Goal: Transaction & Acquisition: Purchase product/service

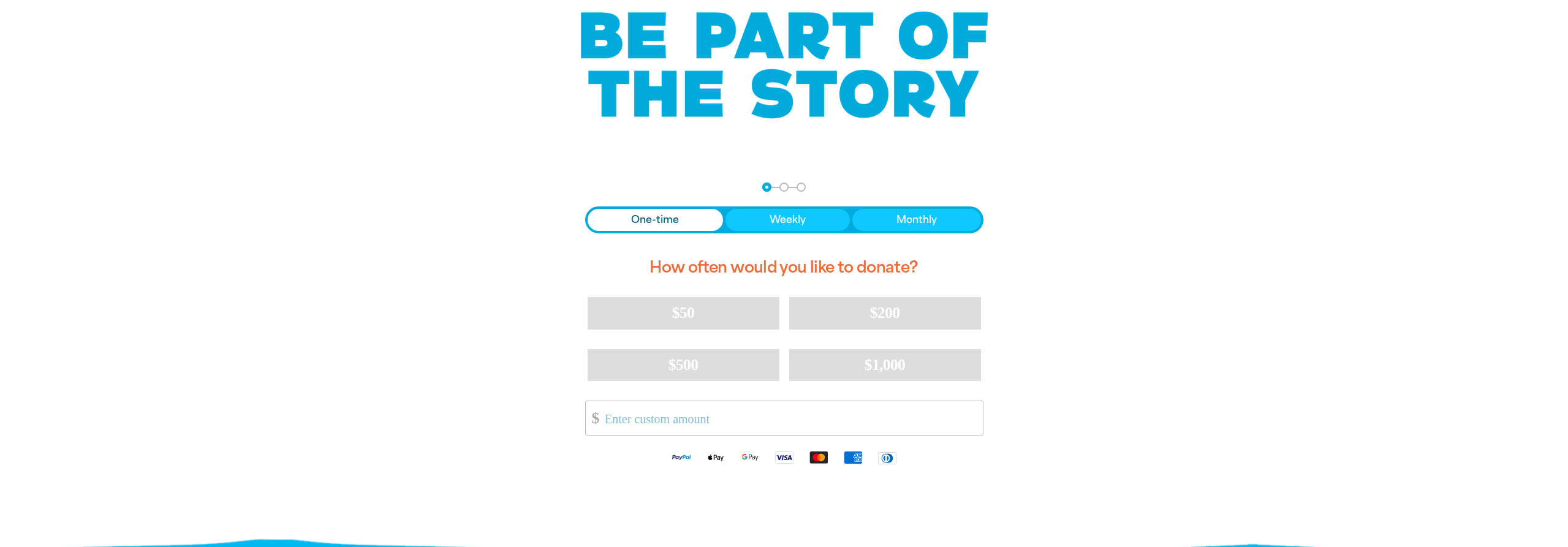
click at [652, 221] on span "One-time" at bounding box center [655, 220] width 48 height 15
click at [678, 311] on span "$50" at bounding box center [683, 312] width 22 height 18
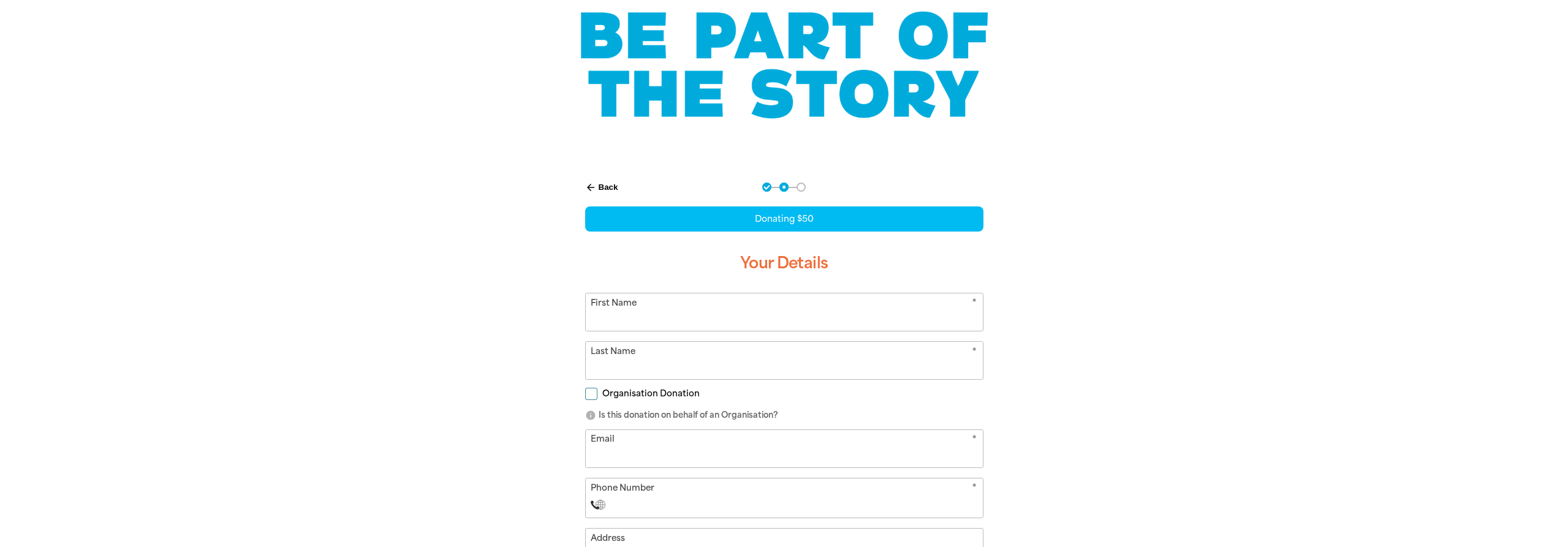
click at [713, 307] on input "First Name" at bounding box center [785, 312] width 397 height 38
type input "Sophy"
type input "[PERSON_NAME]"
click at [628, 443] on input "Email" at bounding box center [785, 448] width 397 height 38
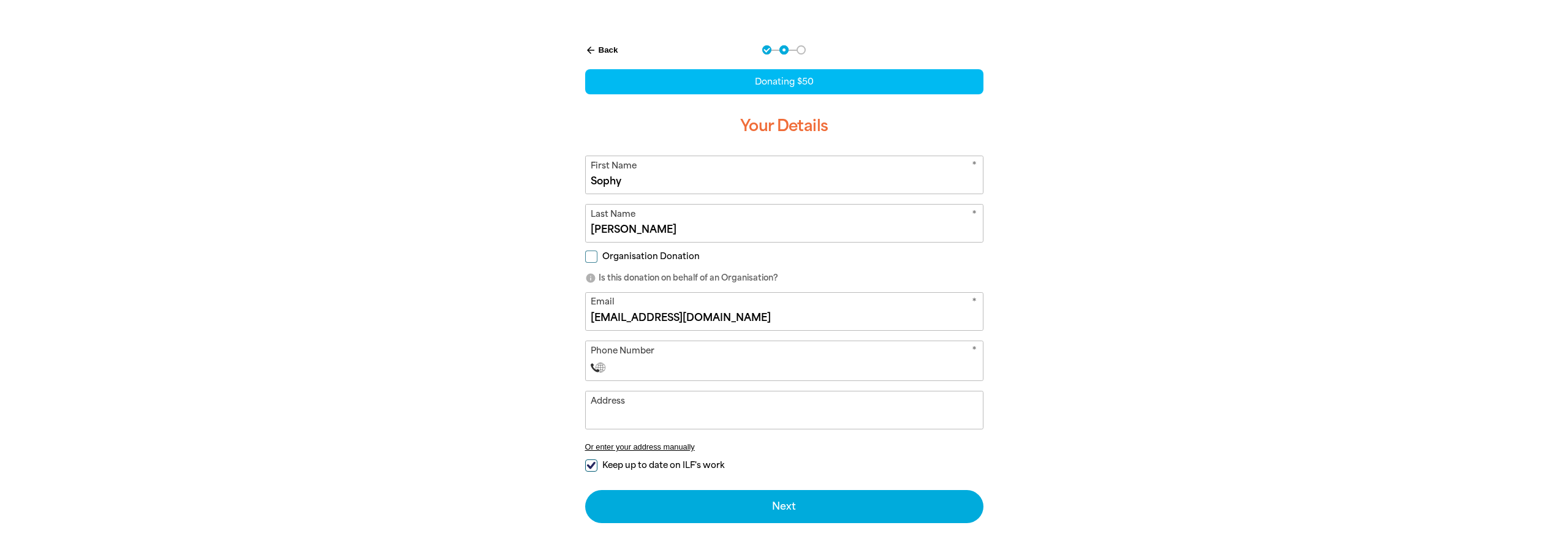
scroll to position [238, 0]
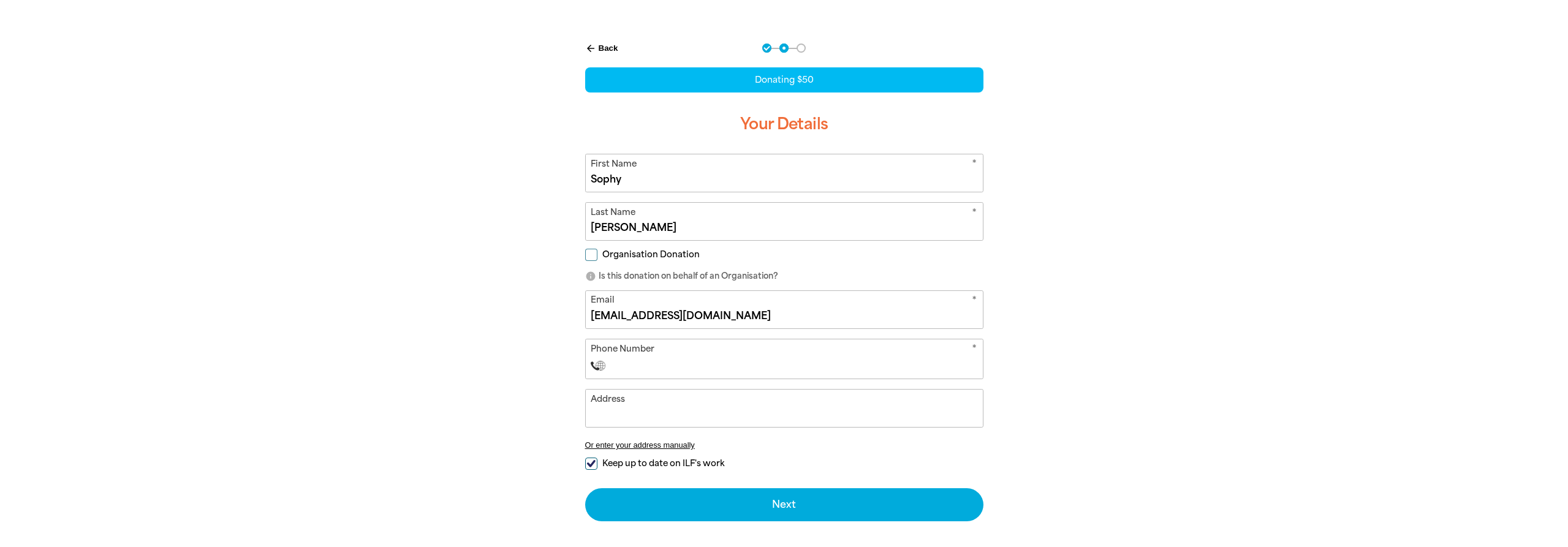
type input "[EMAIL_ADDRESS][DOMAIN_NAME]"
click at [641, 368] on input "Phone Number" at bounding box center [796, 365] width 362 height 15
type input "[PHONE_NUMBER]"
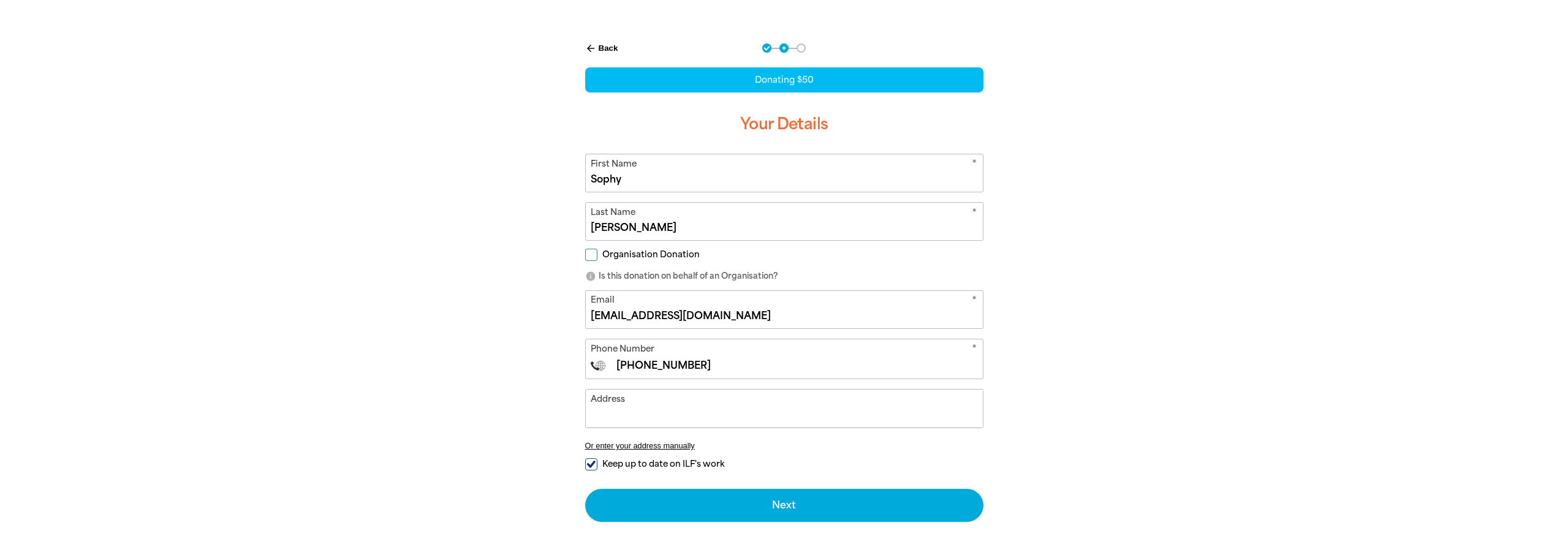
click at [631, 404] on input "Address" at bounding box center [785, 408] width 397 height 38
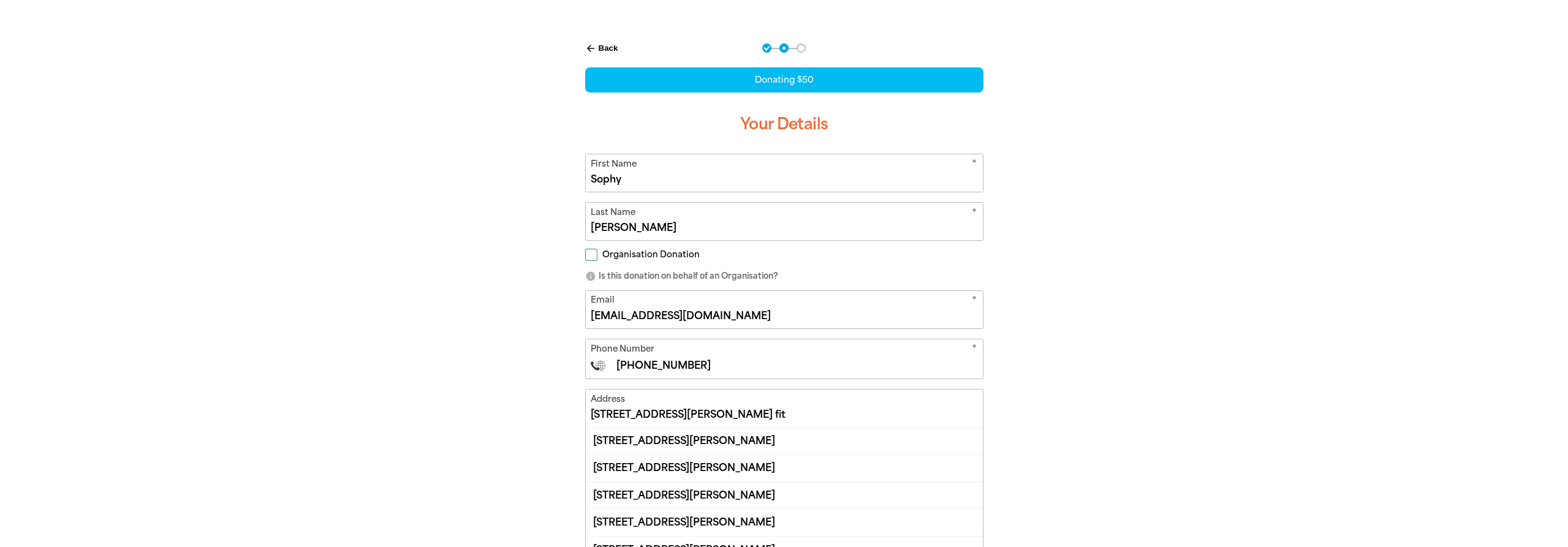
click at [645, 439] on div "[STREET_ADDRESS][PERSON_NAME]" at bounding box center [785, 441] width 397 height 26
type input "[STREET_ADDRESS][PERSON_NAME]"
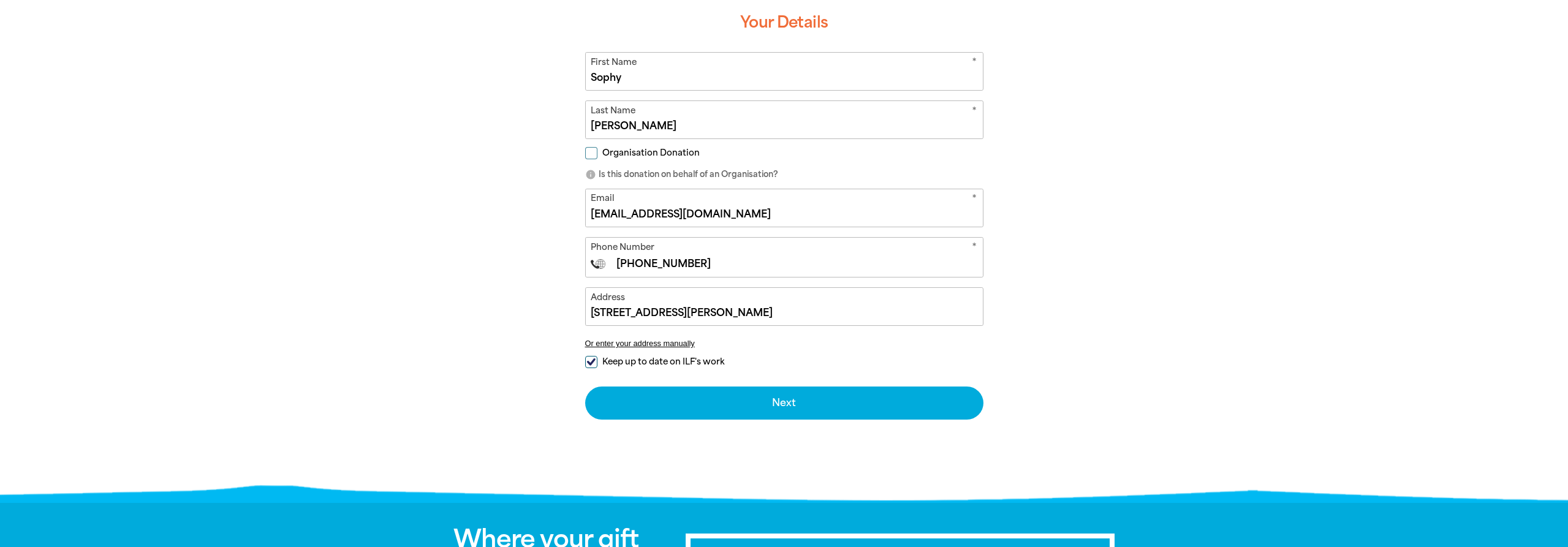
scroll to position [343, 0]
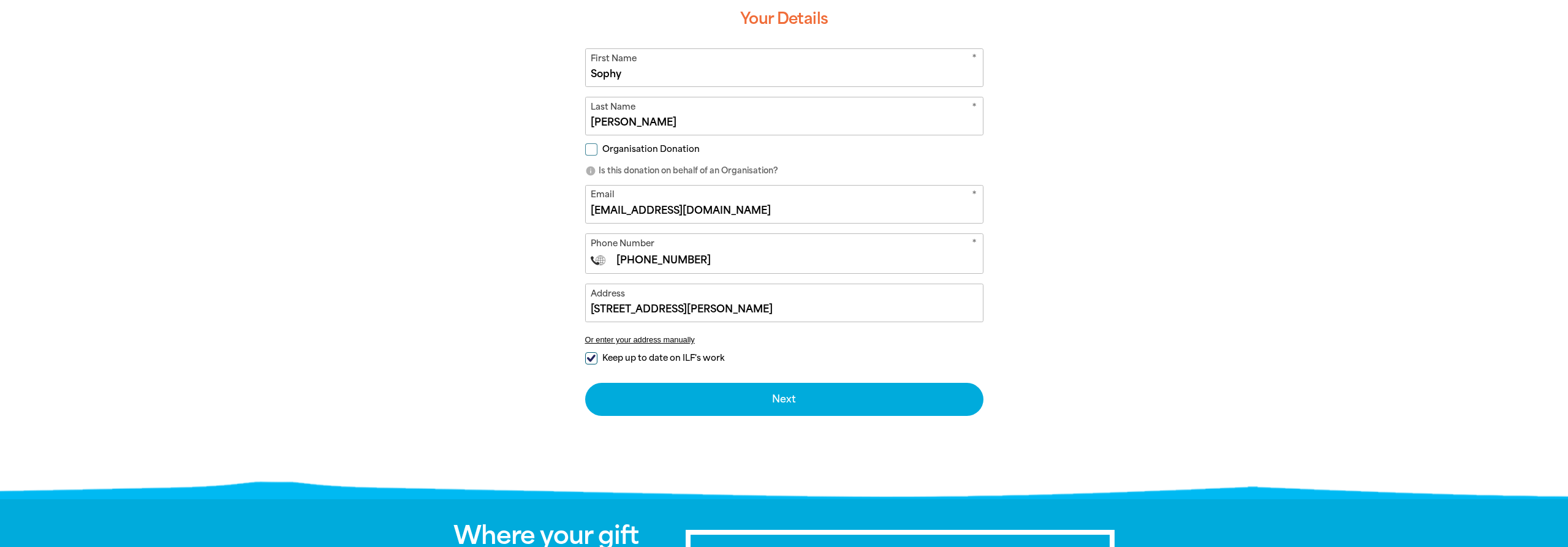
click at [591, 358] on input "Keep up to date on ILF's work" at bounding box center [591, 358] width 12 height 12
checkbox input "false"
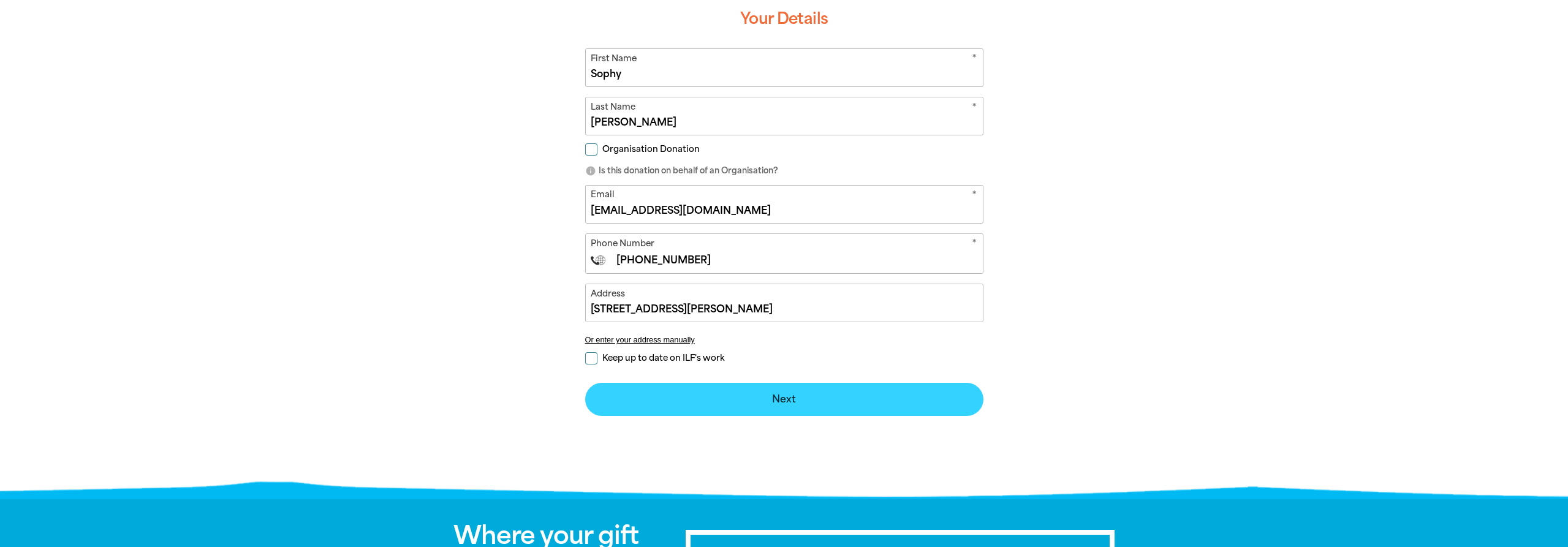
click at [774, 398] on button "Next chevron_right" at bounding box center [784, 399] width 398 height 33
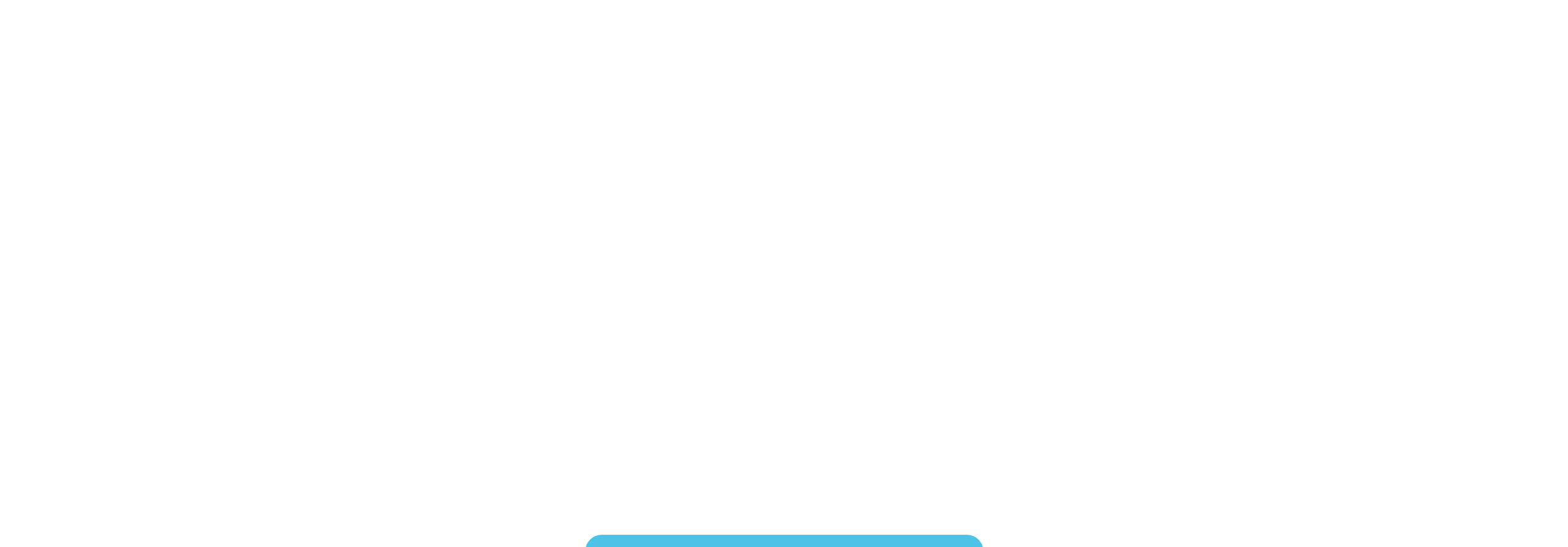
scroll to position [250, 0]
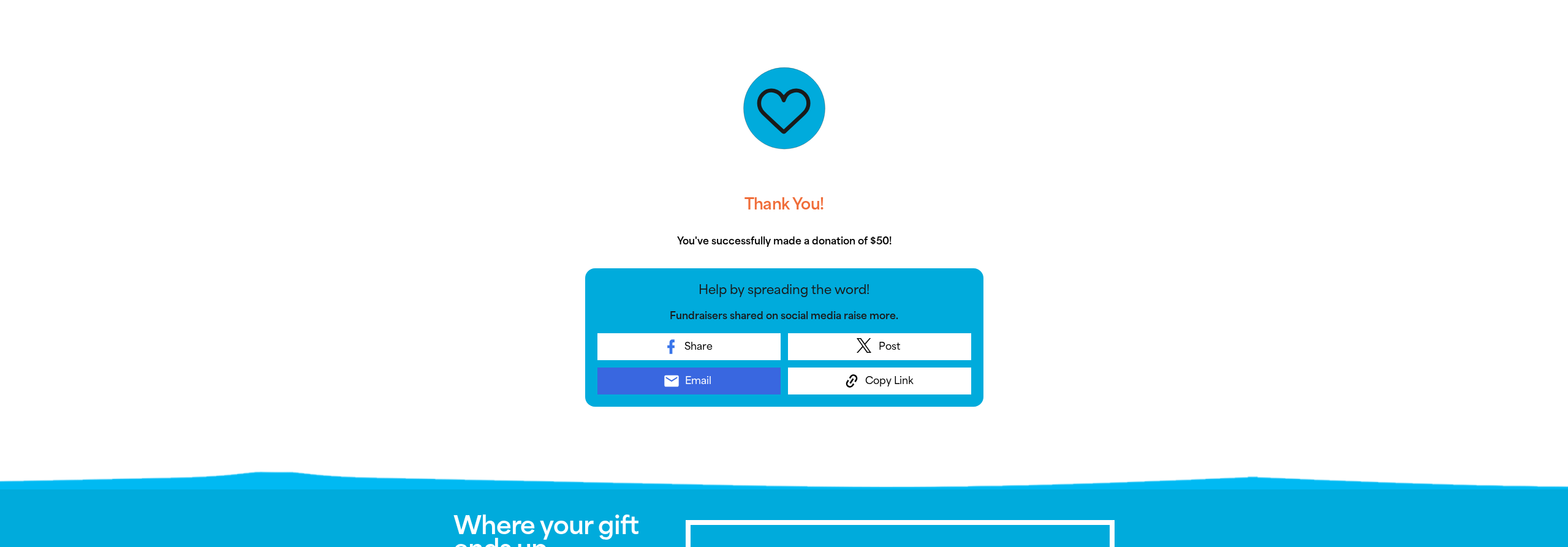
click at [690, 382] on span "Email" at bounding box center [698, 381] width 26 height 15
